Goal: Download file/media

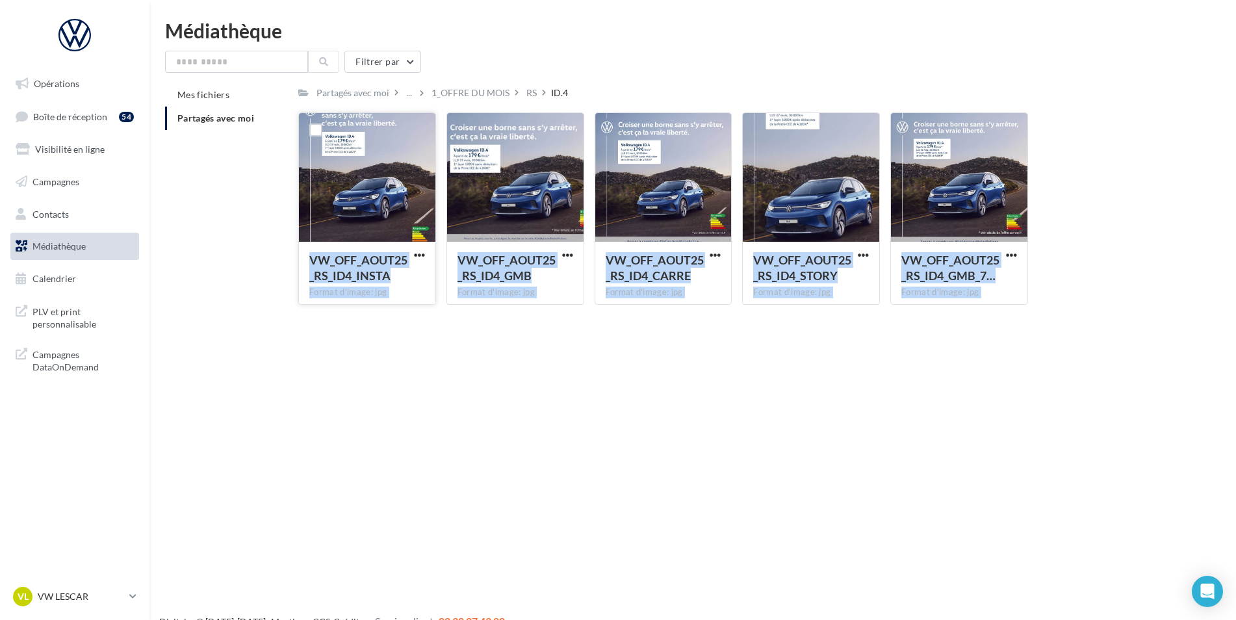
drag, startPoint x: 0, startPoint y: 0, endPoint x: 380, endPoint y: 214, distance: 435.6
click at [380, 214] on div "Opérations Boîte de réception 54 Visibilité en ligne Campagnes Contacts Médiath…" at bounding box center [618, 331] width 1236 height 620
click at [47, 110] on span "Boîte de réception" at bounding box center [70, 115] width 74 height 11
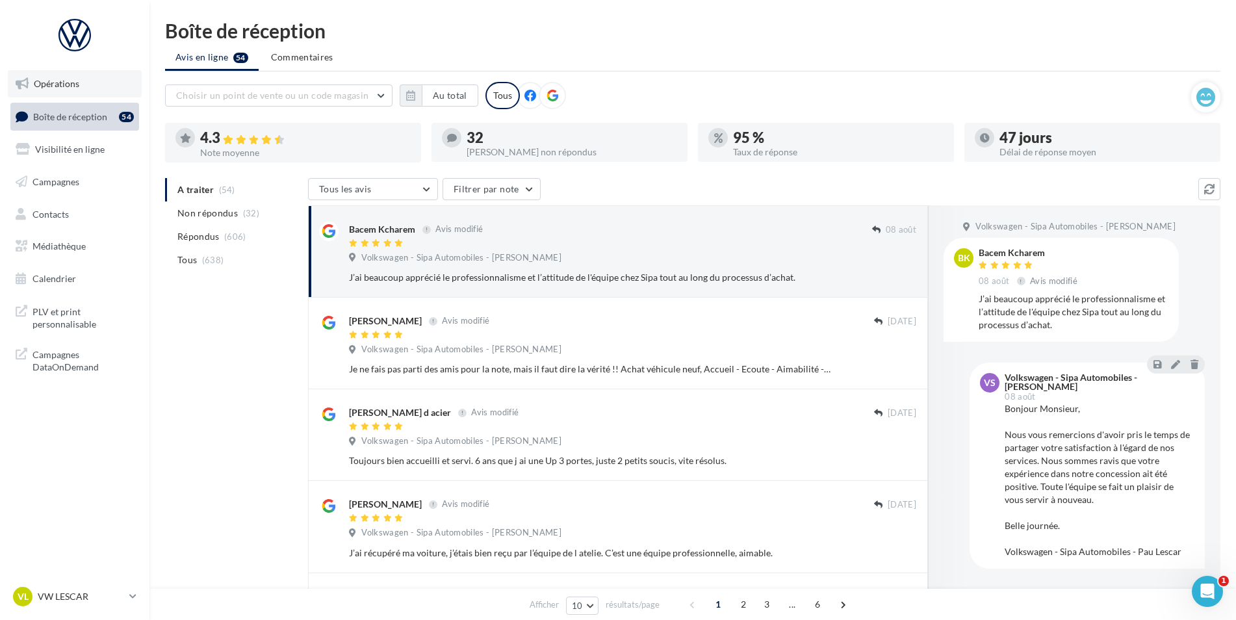
click at [53, 89] on link "Opérations" at bounding box center [75, 83] width 134 height 27
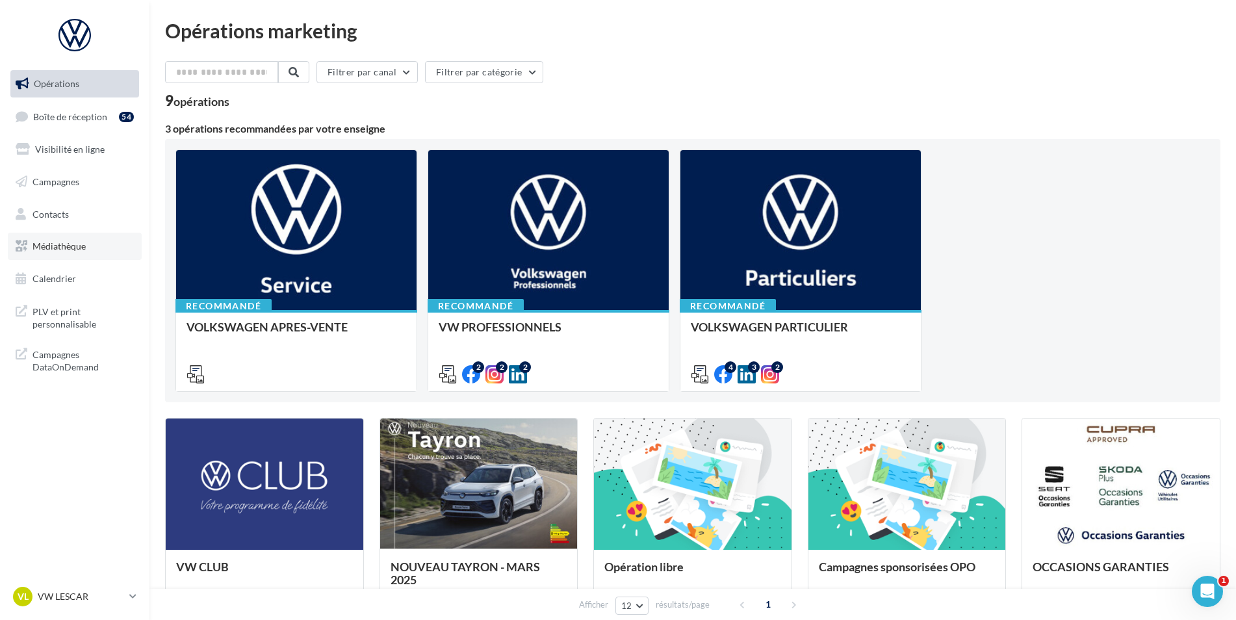
click at [60, 235] on link "Médiathèque" at bounding box center [75, 246] width 134 height 27
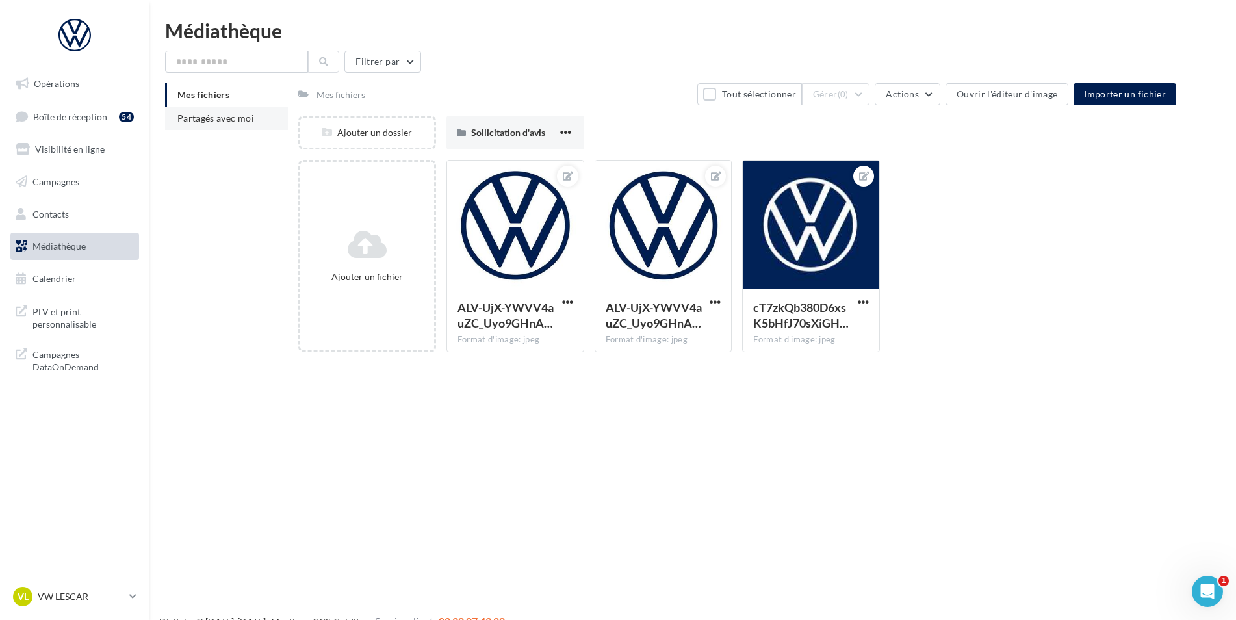
click at [213, 121] on span "Partagés avec moi" at bounding box center [215, 117] width 77 height 11
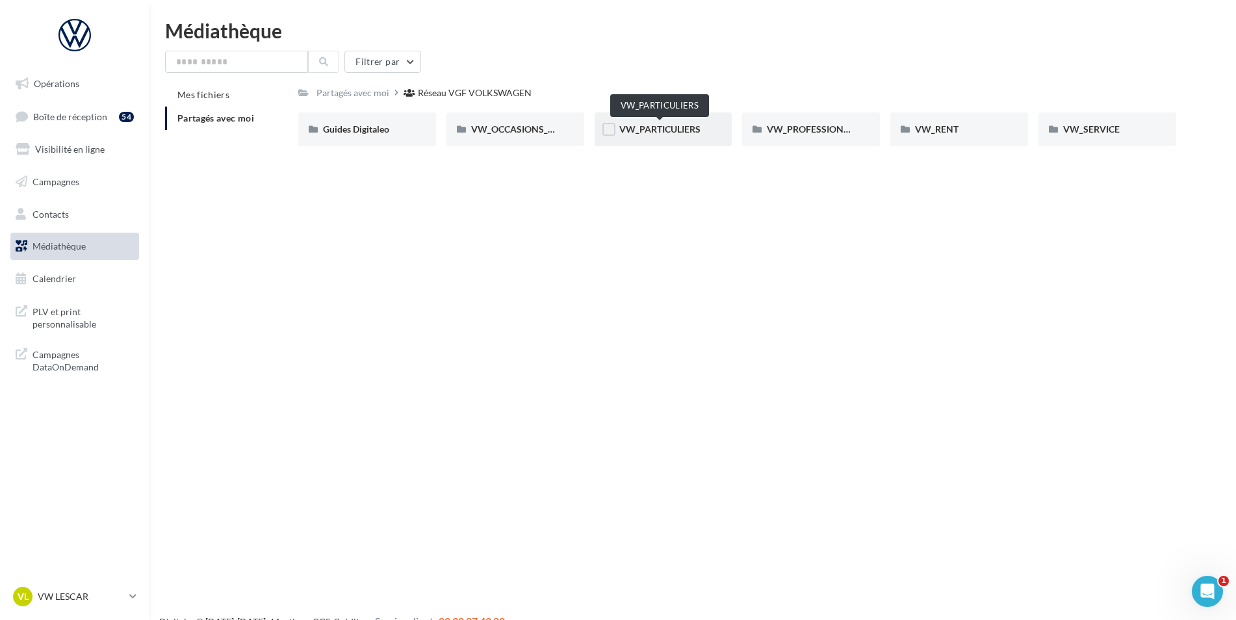
click at [641, 131] on span "VW_PARTICULIERS" at bounding box center [659, 128] width 81 height 11
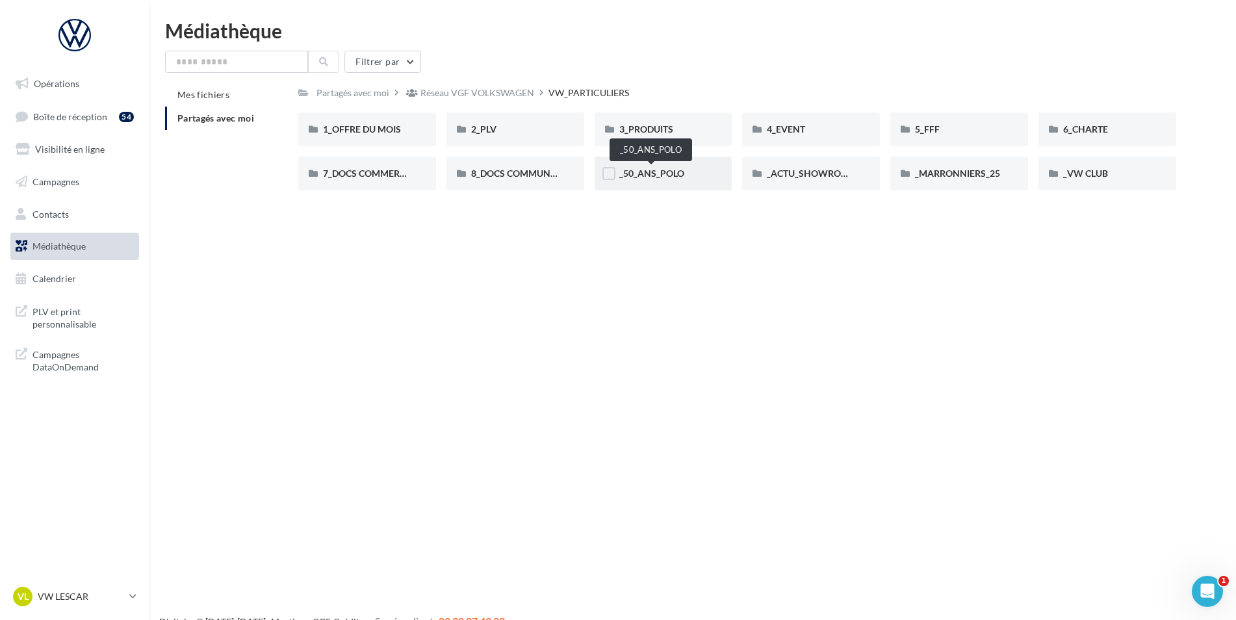
click at [640, 177] on span "_50_ANS_POLO" at bounding box center [651, 173] width 65 height 11
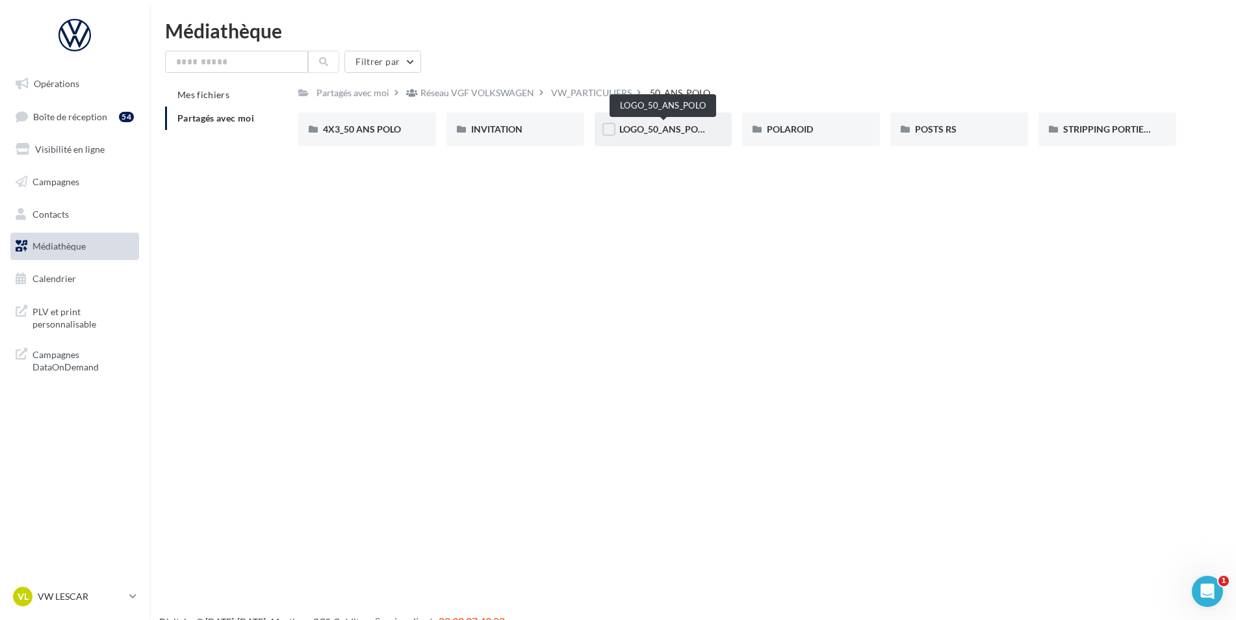
click at [671, 131] on span "LOGO_50_ANS_POLO" at bounding box center [664, 128] width 90 height 11
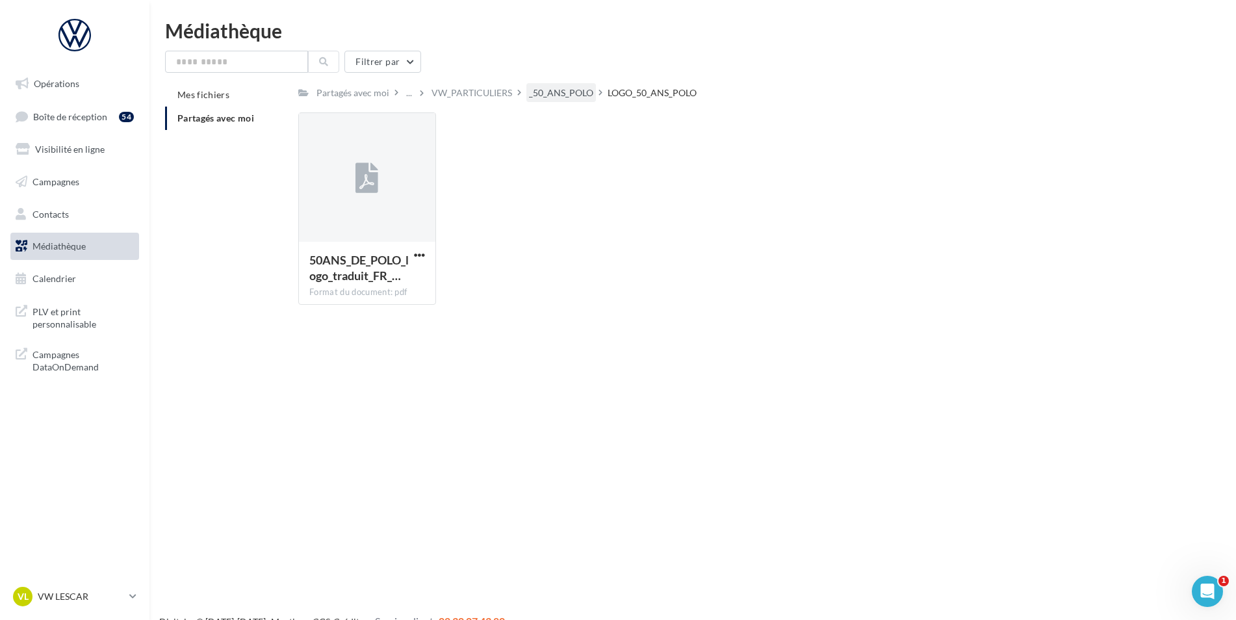
click at [584, 88] on div "_50_ANS_POLO" at bounding box center [561, 92] width 64 height 13
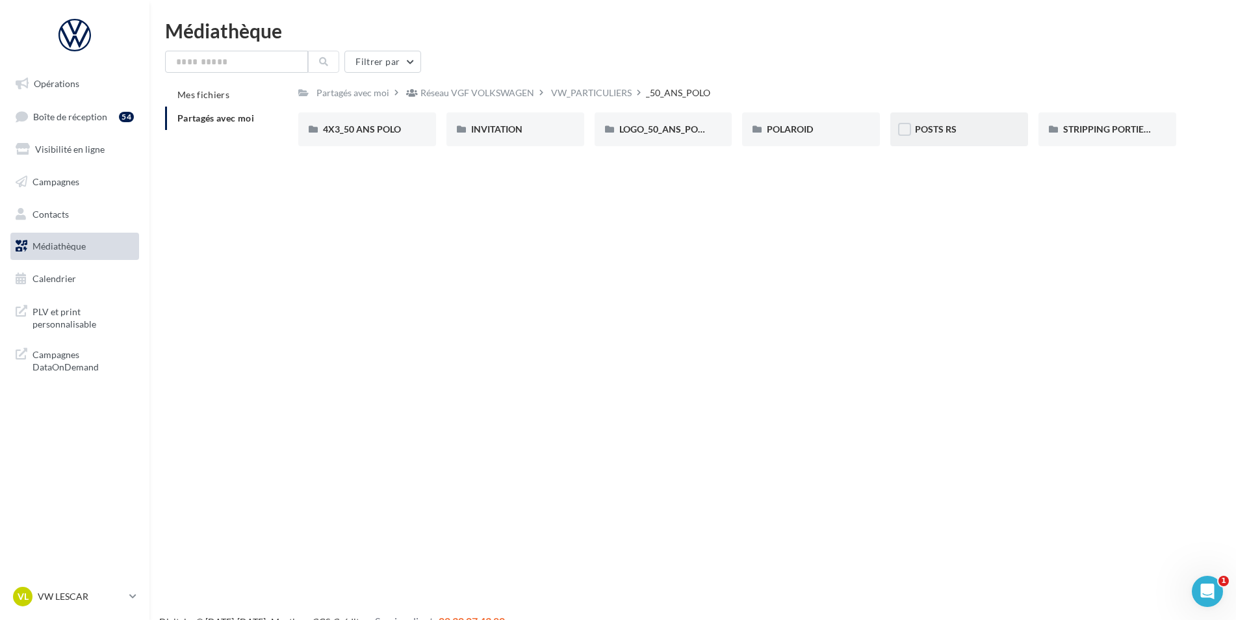
click at [955, 117] on div "POSTS RS" at bounding box center [959, 129] width 138 height 34
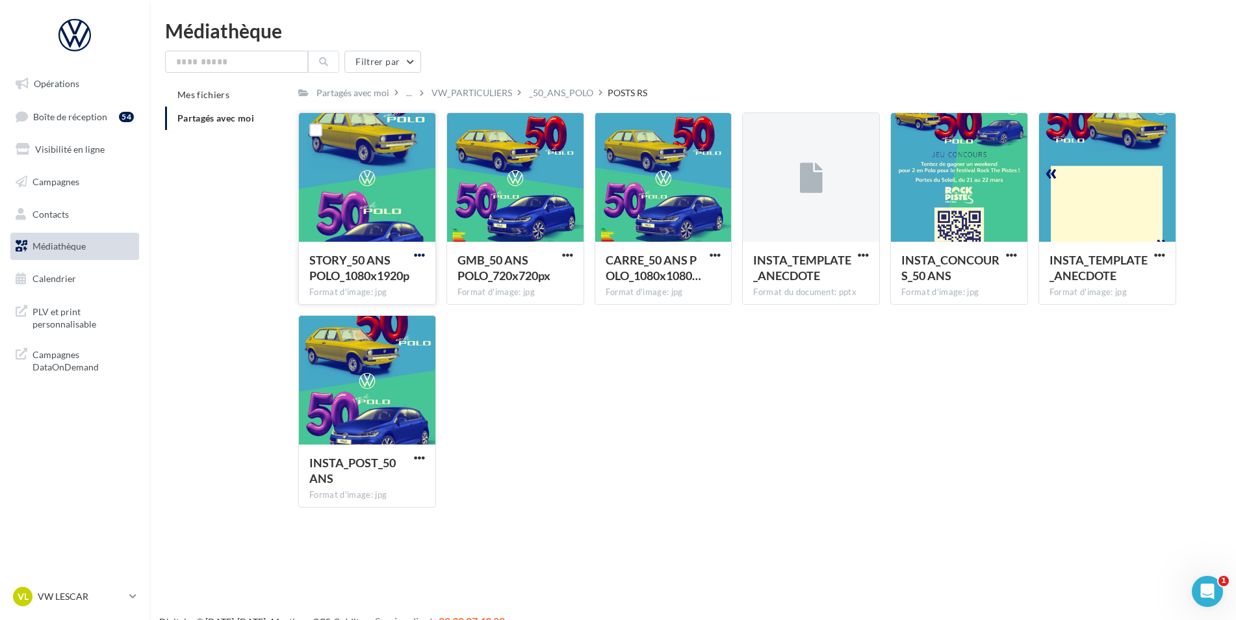
click at [421, 258] on span "button" at bounding box center [419, 255] width 11 height 11
click at [390, 283] on button "Télécharger" at bounding box center [363, 281] width 130 height 34
click at [1206, 40] on div "Médiathèque" at bounding box center [692, 30] width 1055 height 19
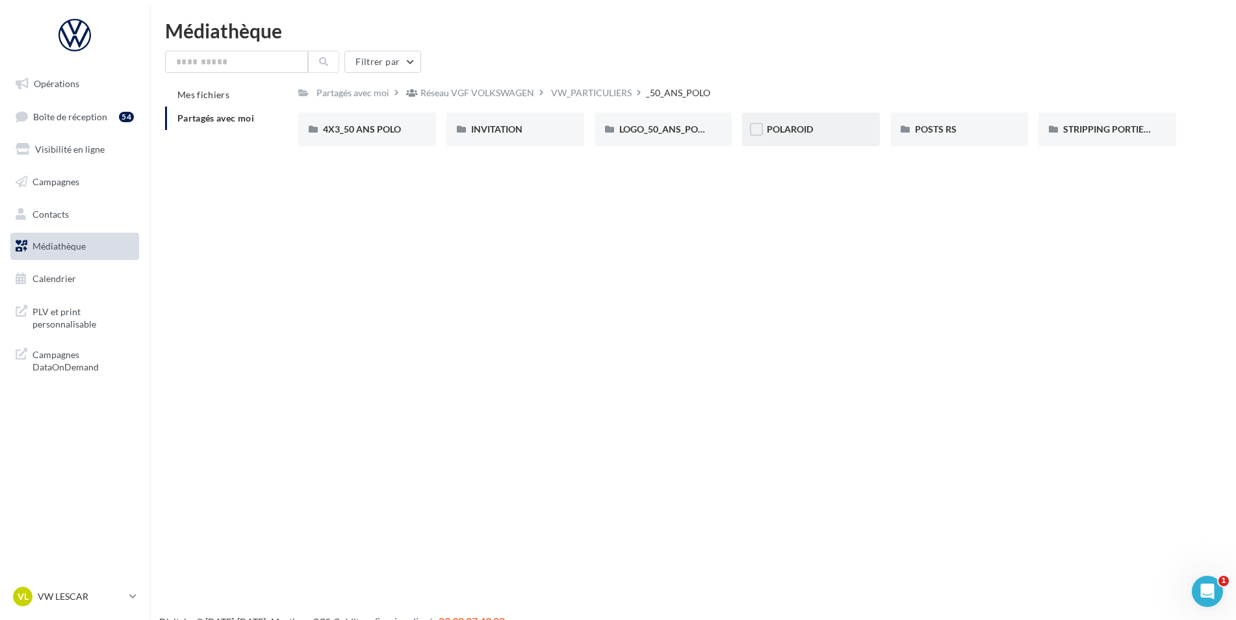
click at [841, 129] on div "POLAROID" at bounding box center [811, 129] width 88 height 13
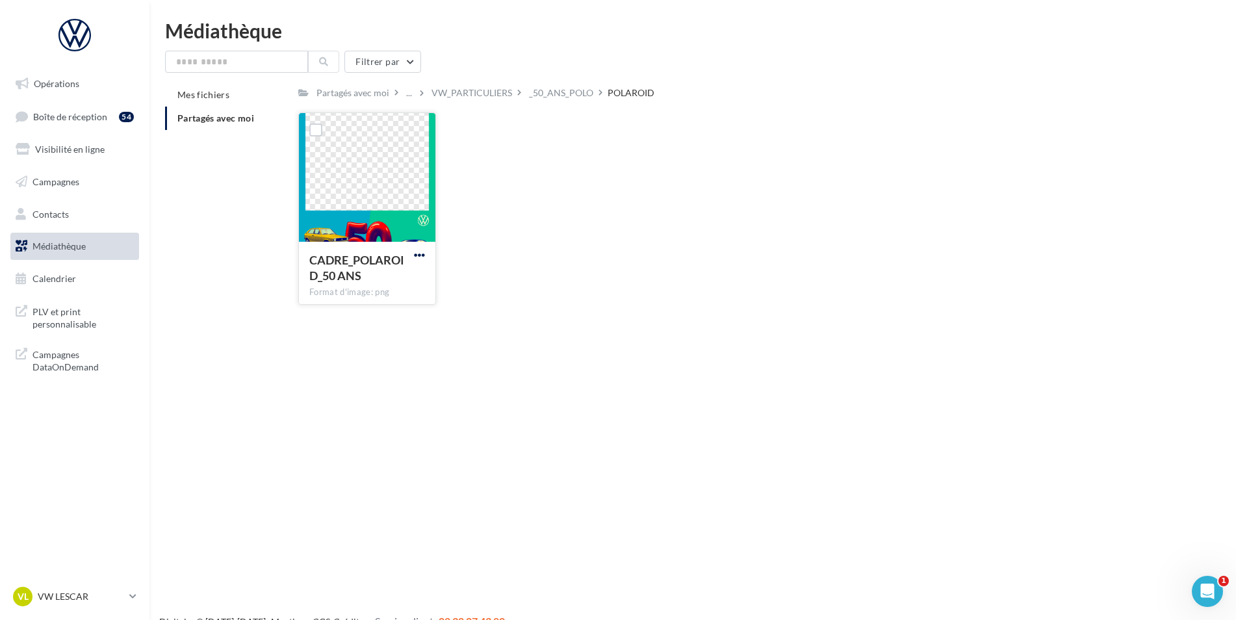
click at [421, 259] on span "button" at bounding box center [419, 255] width 11 height 11
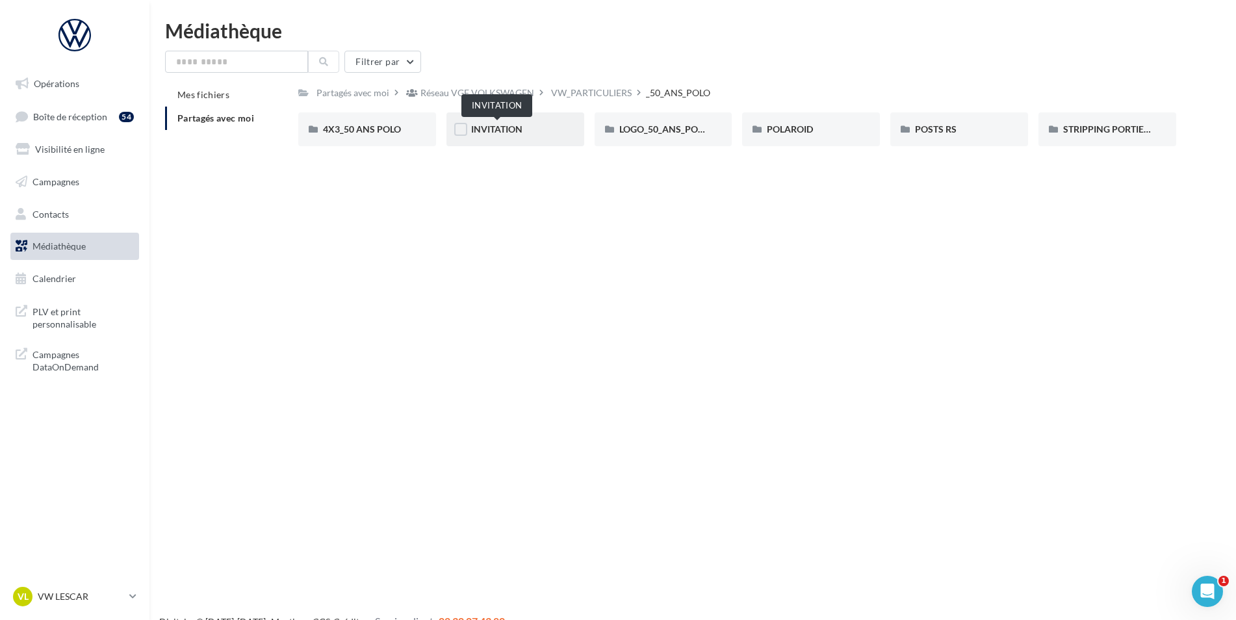
click at [486, 131] on span "INVITATION" at bounding box center [496, 128] width 51 height 11
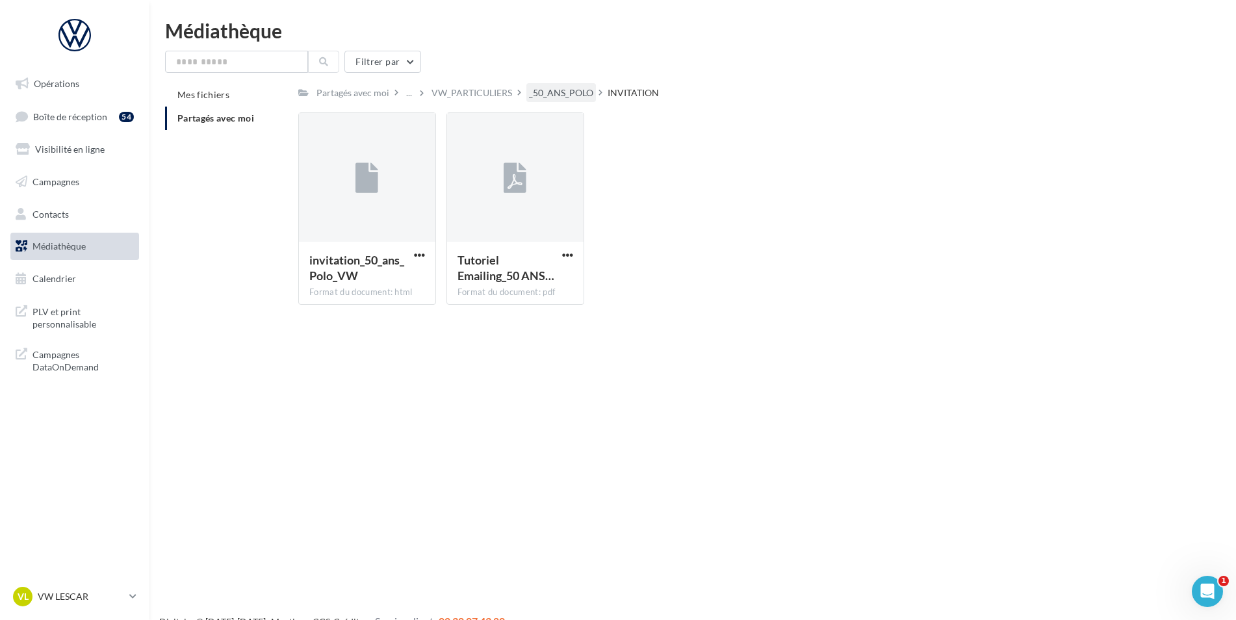
click at [569, 89] on div "_50_ANS_POLO" at bounding box center [561, 92] width 64 height 13
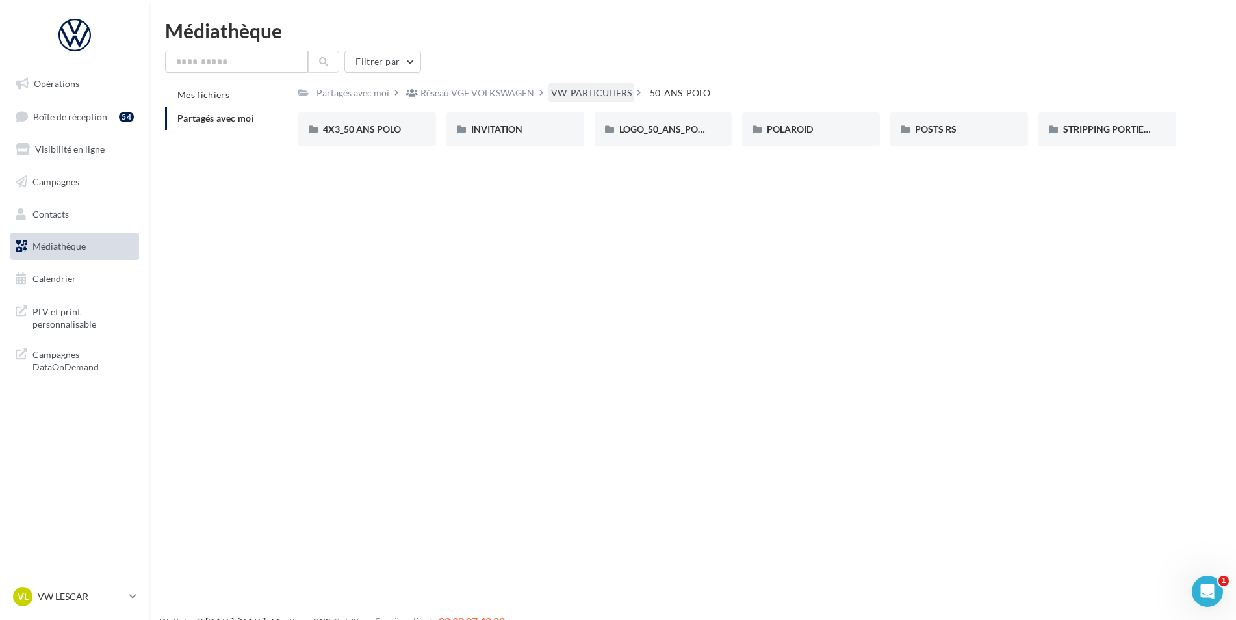
click at [549, 90] on div "VW_PARTICULIERS" at bounding box center [592, 92] width 86 height 19
